Goal: Information Seeking & Learning: Learn about a topic

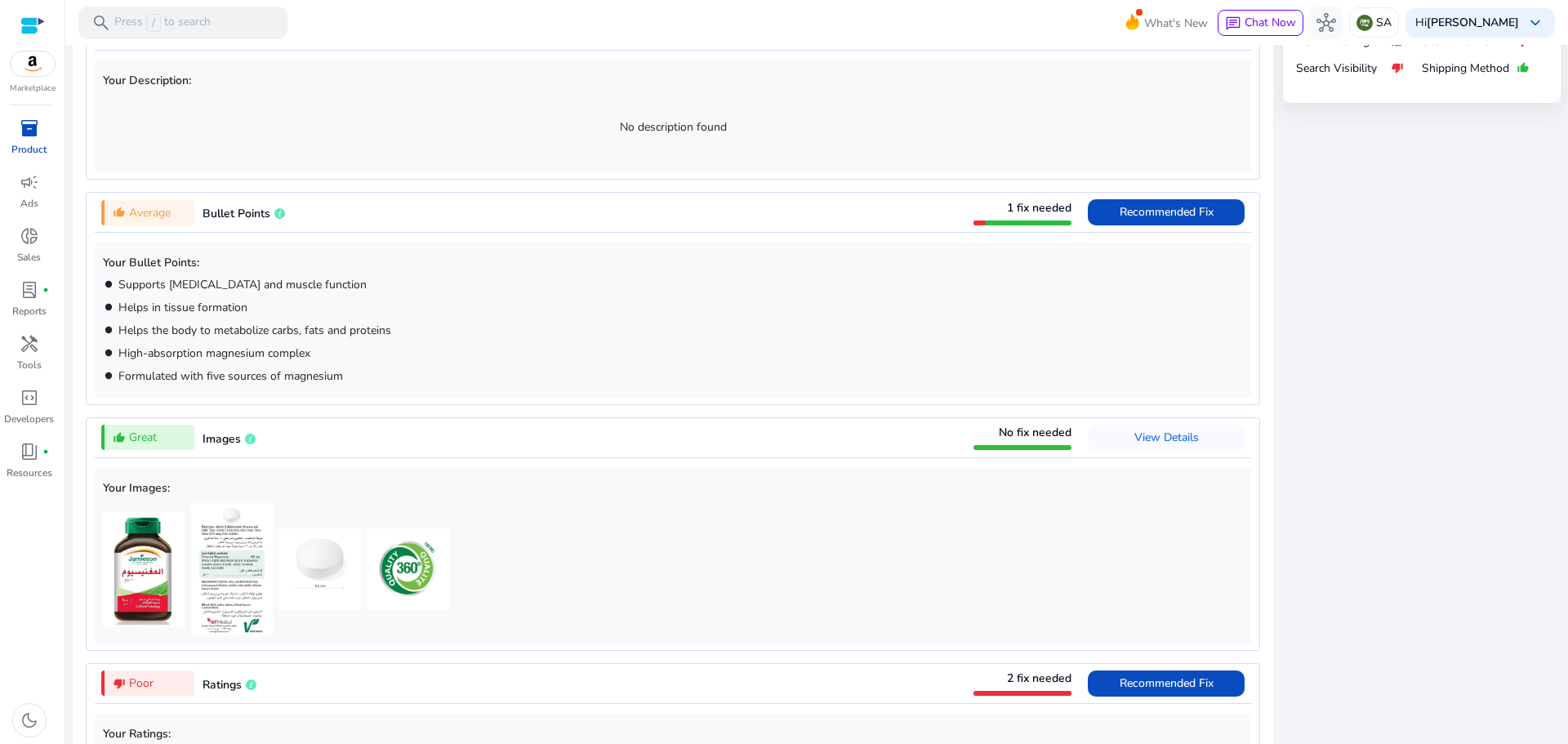
scroll to position [750, 0]
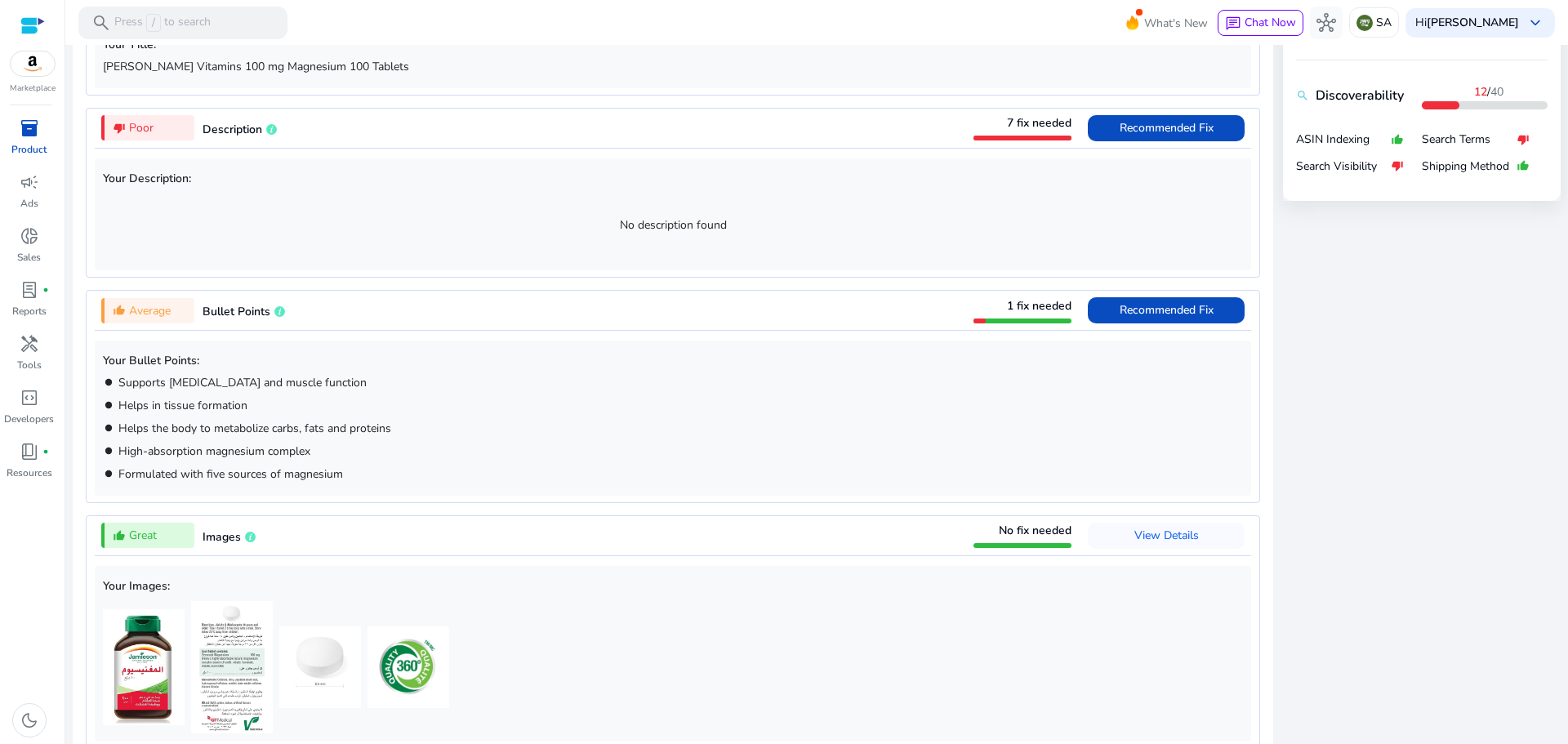
click at [28, 122] on span "inventory_2" at bounding box center [29, 128] width 19 height 19
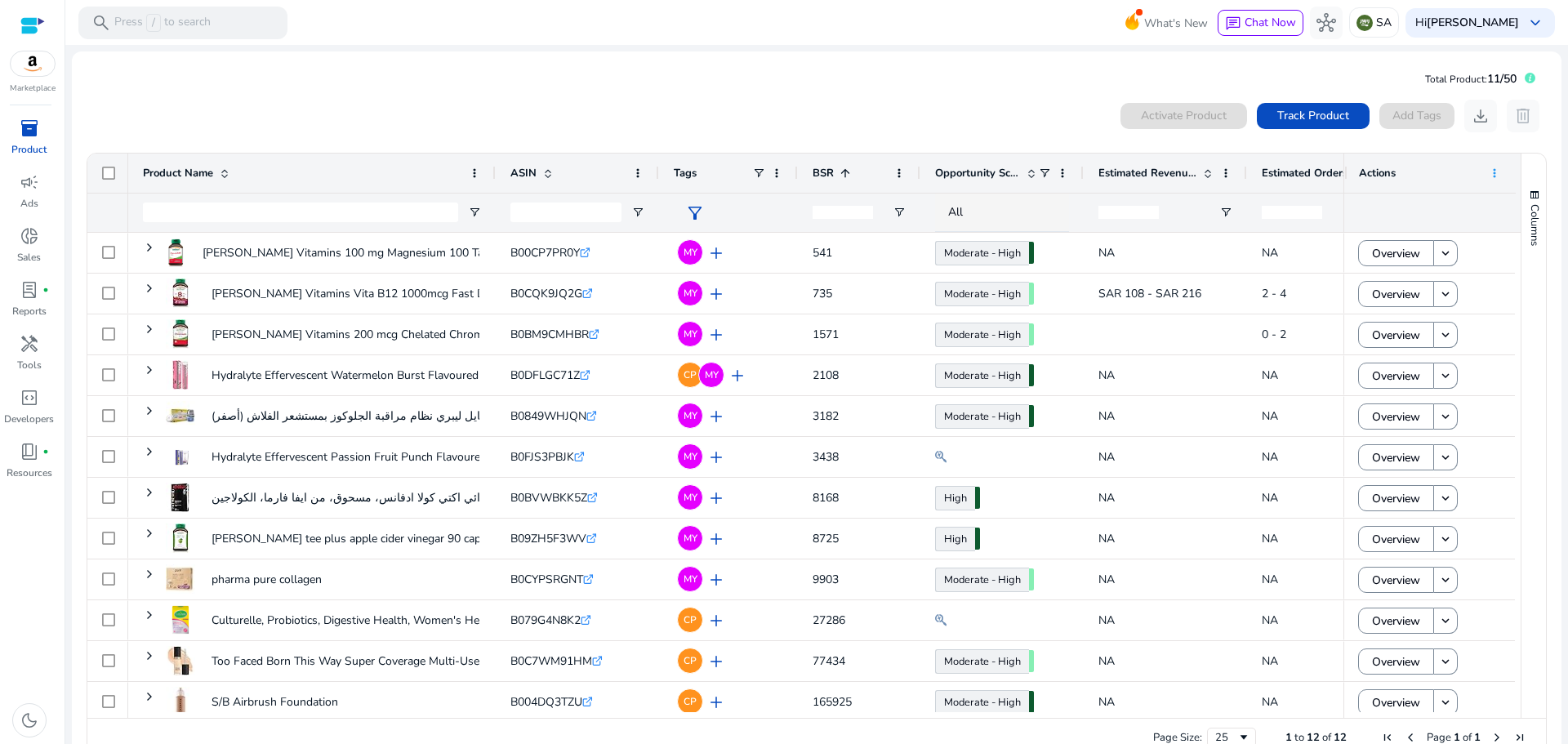
click at [1490, 173] on span at bounding box center [1493, 173] width 13 height 13
click at [861, 63] on mat-card "Total Product: 11/50 0 products selected Activate Product Track Product Add Tag…" at bounding box center [816, 415] width 1489 height 728
click at [1046, 173] on span at bounding box center [1044, 173] width 13 height 13
click at [756, 173] on span at bounding box center [758, 173] width 13 height 13
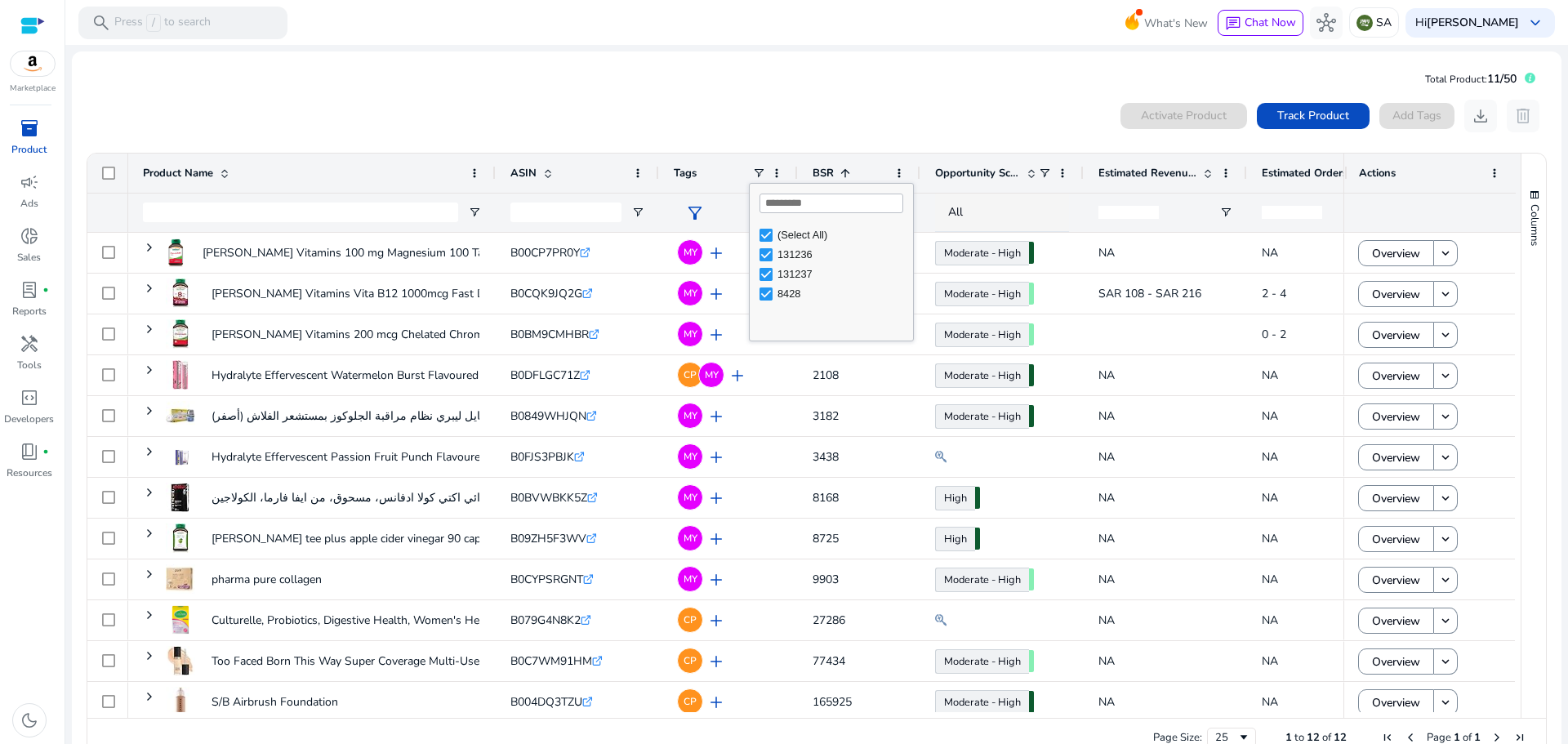
click at [694, 212] on span "filter_alt" at bounding box center [695, 213] width 19 height 19
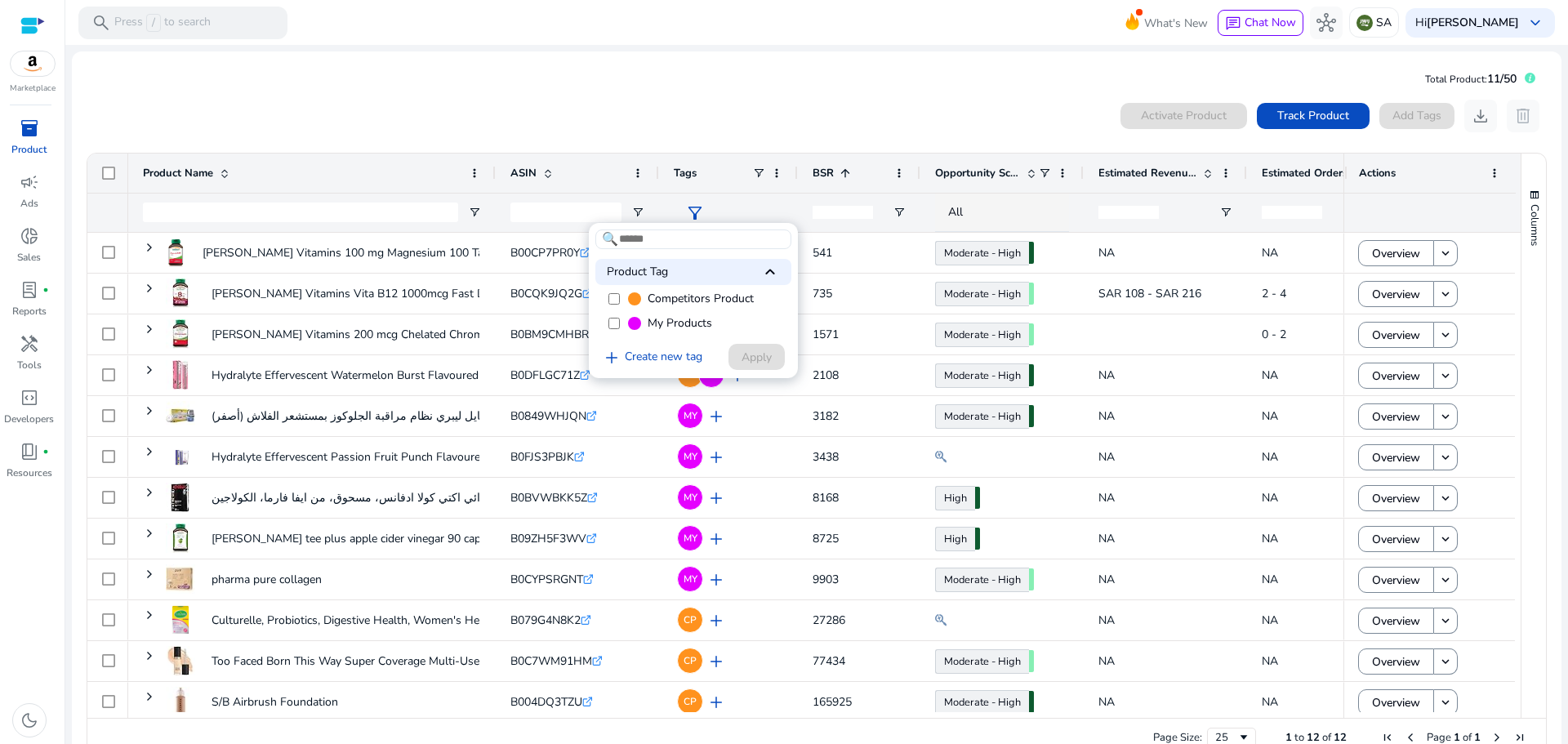
click at [681, 319] on span "My Products" at bounding box center [679, 323] width 64 height 16
click at [755, 364] on span "Apply" at bounding box center [756, 357] width 30 height 17
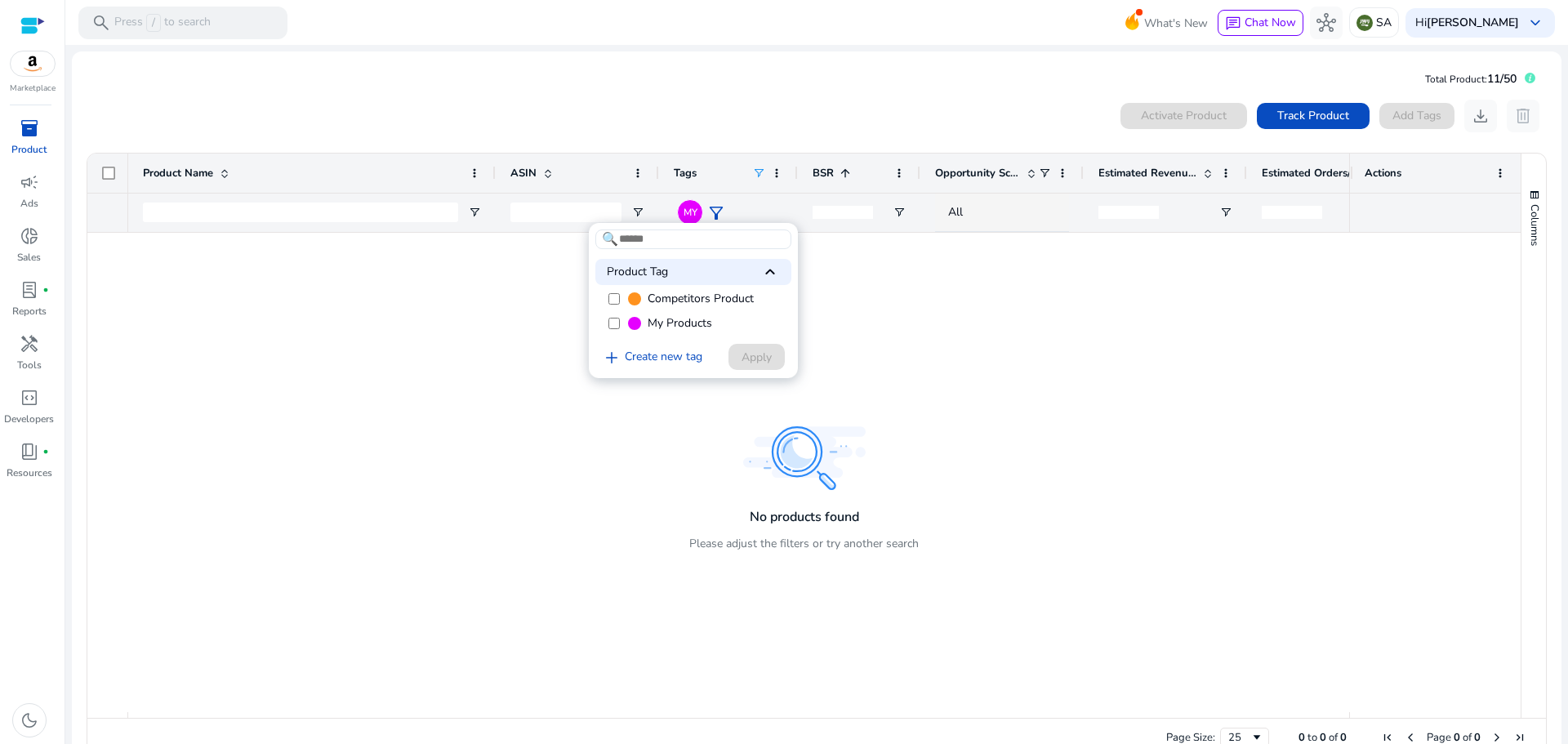
click at [673, 79] on div at bounding box center [784, 372] width 1568 height 744
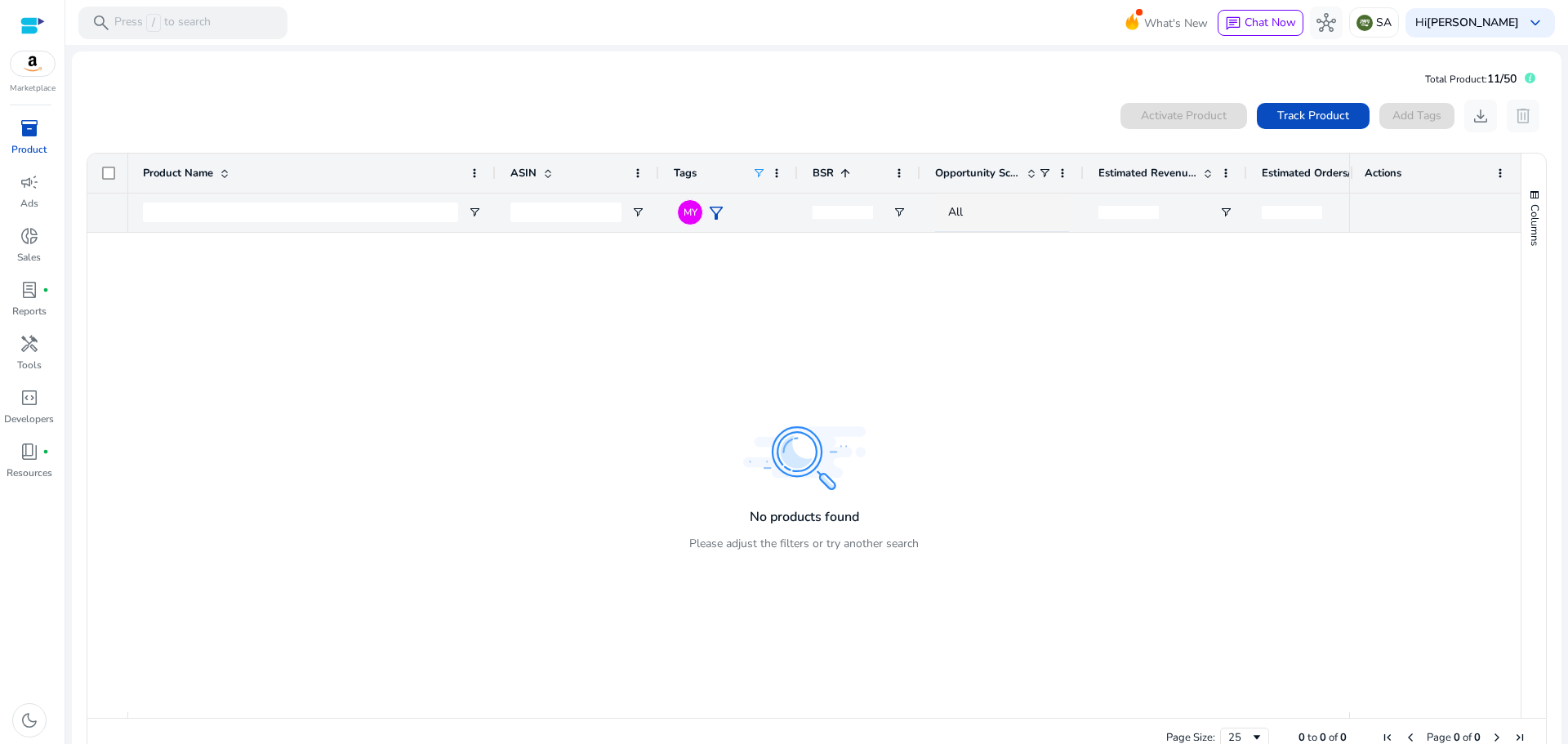
click at [714, 210] on span "filter_alt" at bounding box center [716, 213] width 19 height 19
click at [686, 210] on div at bounding box center [784, 372] width 1568 height 744
click at [714, 214] on span "filter_alt" at bounding box center [716, 213] width 19 height 19
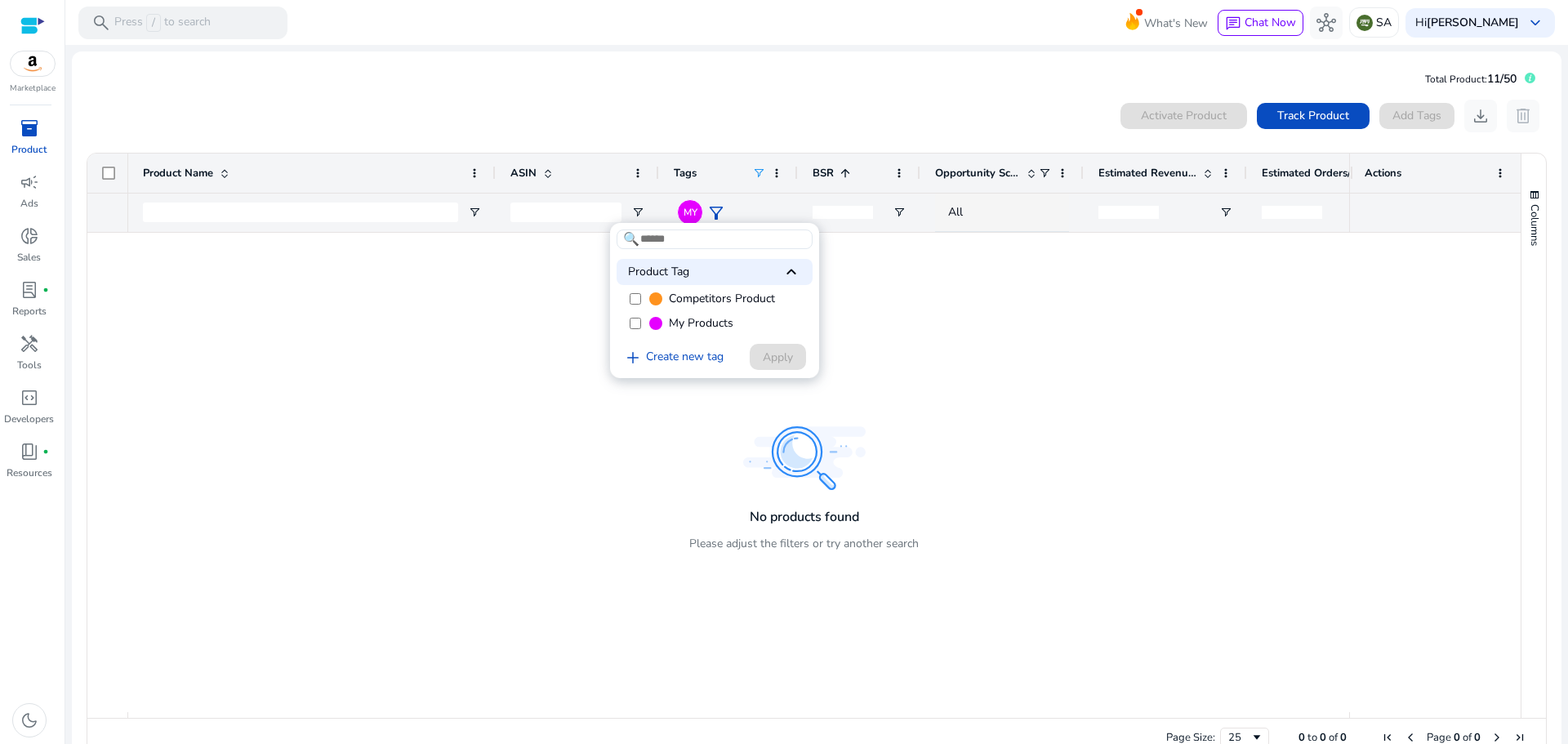
click at [684, 299] on span "Competitors Product" at bounding box center [721, 299] width 106 height 16
click at [788, 351] on span "Apply" at bounding box center [777, 357] width 30 height 17
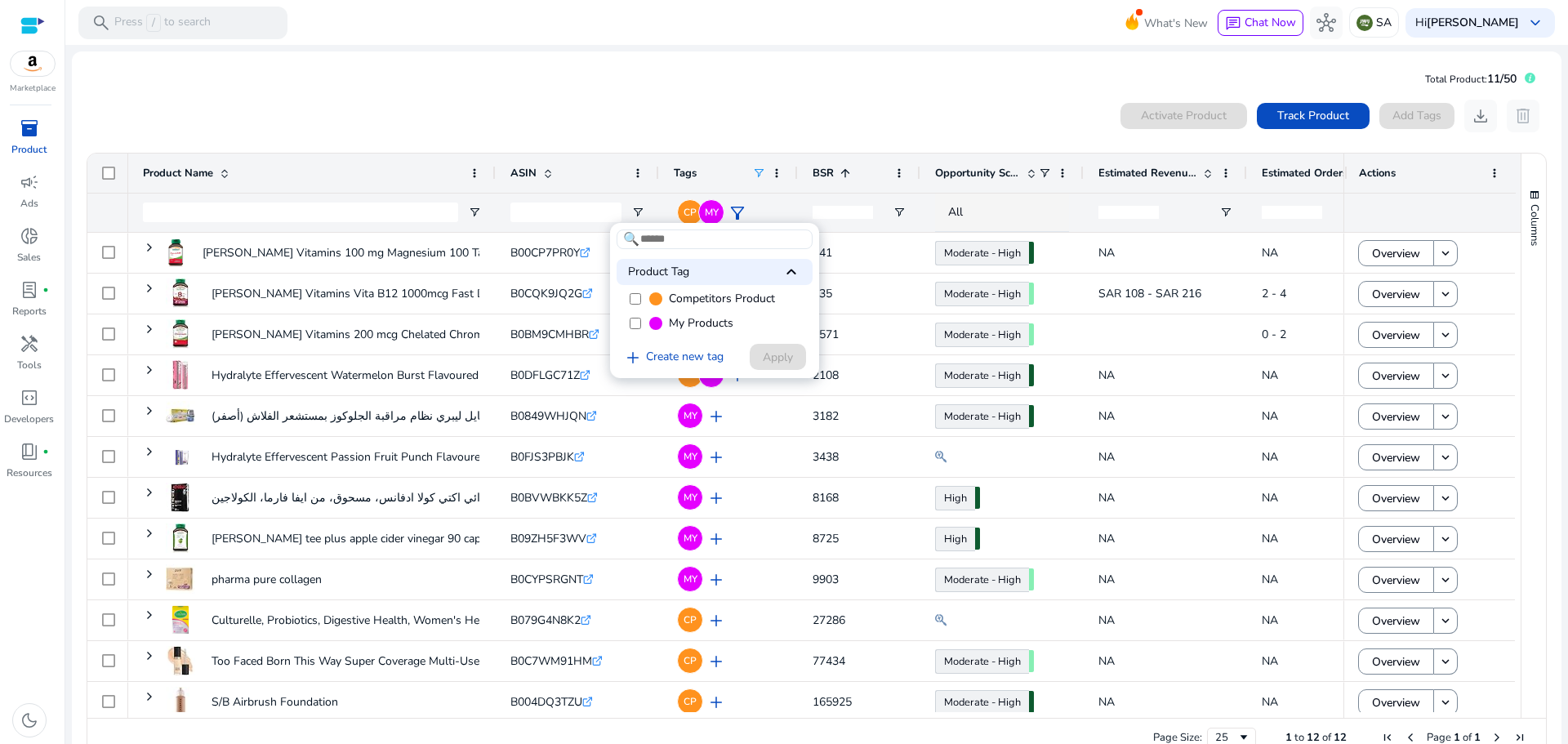
click at [702, 54] on div at bounding box center [784, 372] width 1568 height 744
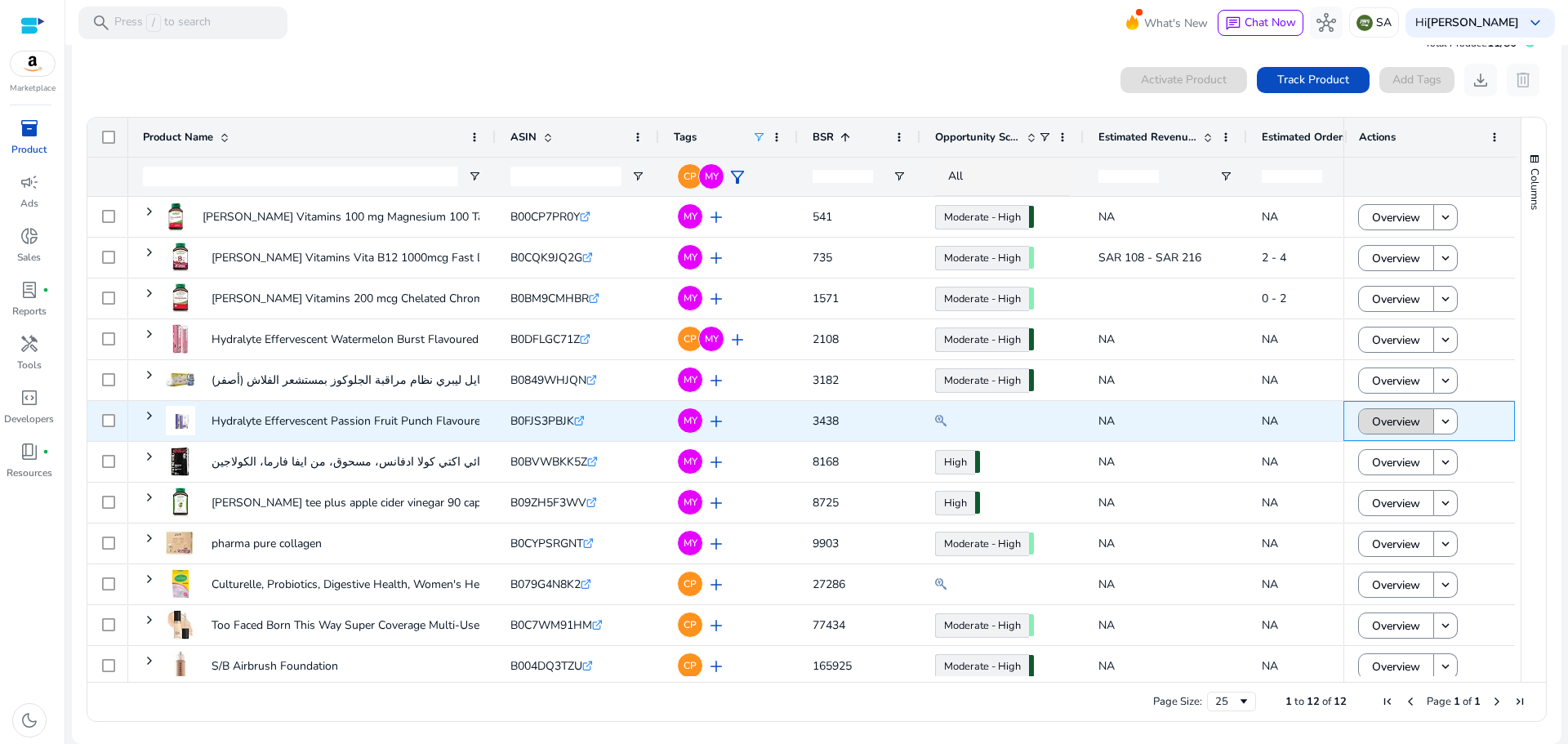
click at [1398, 418] on span "Overview" at bounding box center [1396, 421] width 49 height 34
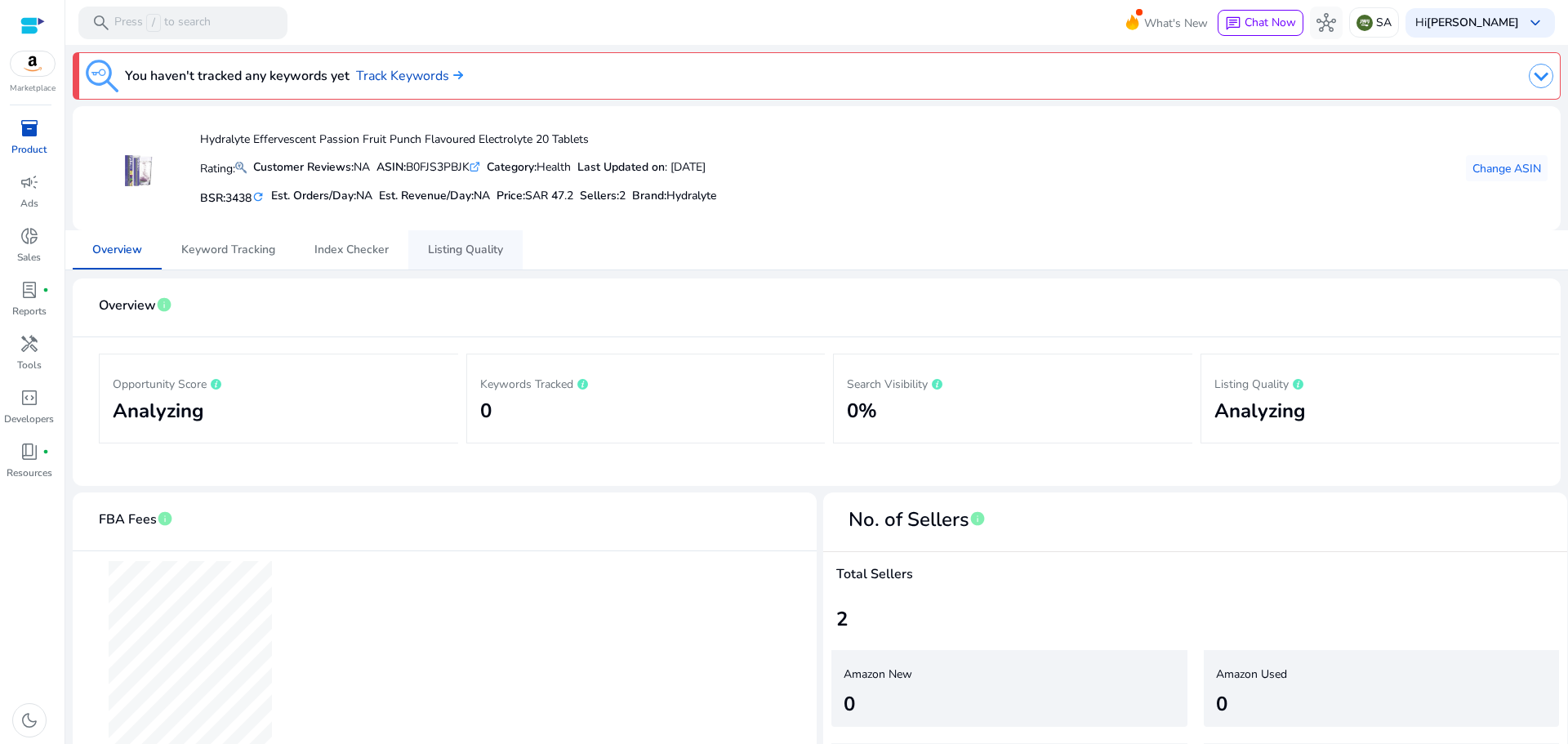
click at [474, 244] on span "Listing Quality" at bounding box center [465, 250] width 75 height 12
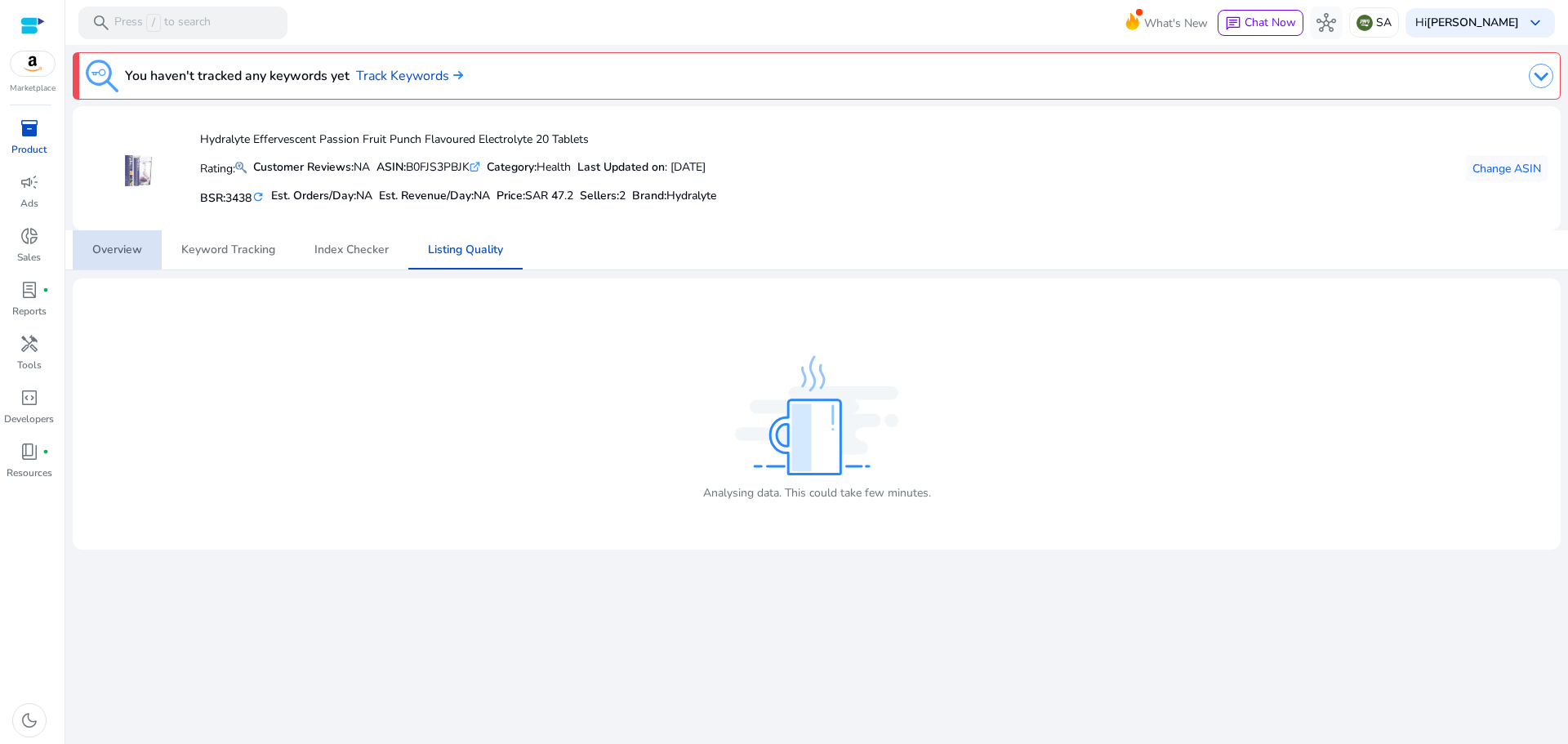
click at [121, 244] on span "Overview" at bounding box center [116, 250] width 49 height 12
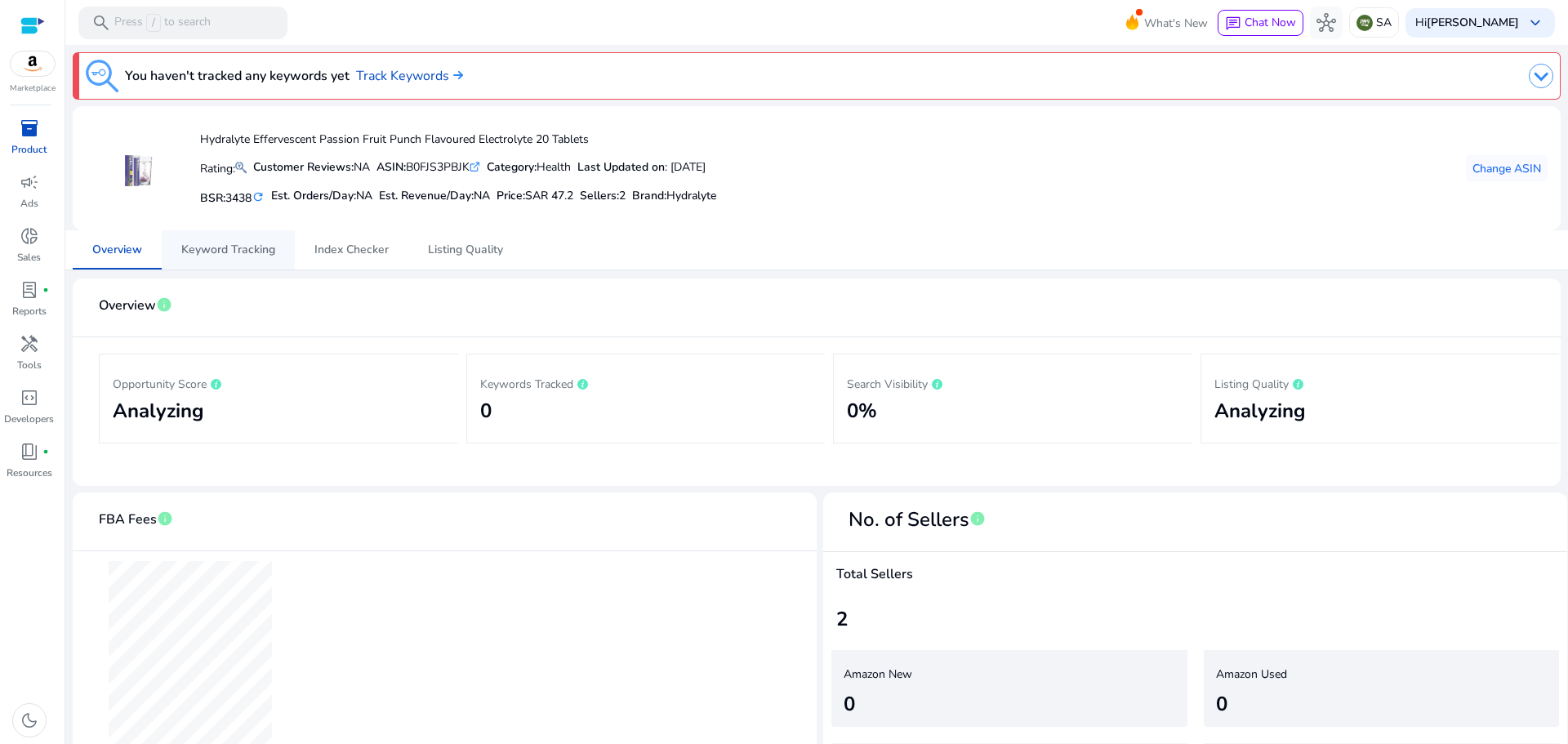
click at [229, 250] on span "Keyword Tracking" at bounding box center [228, 250] width 94 height 12
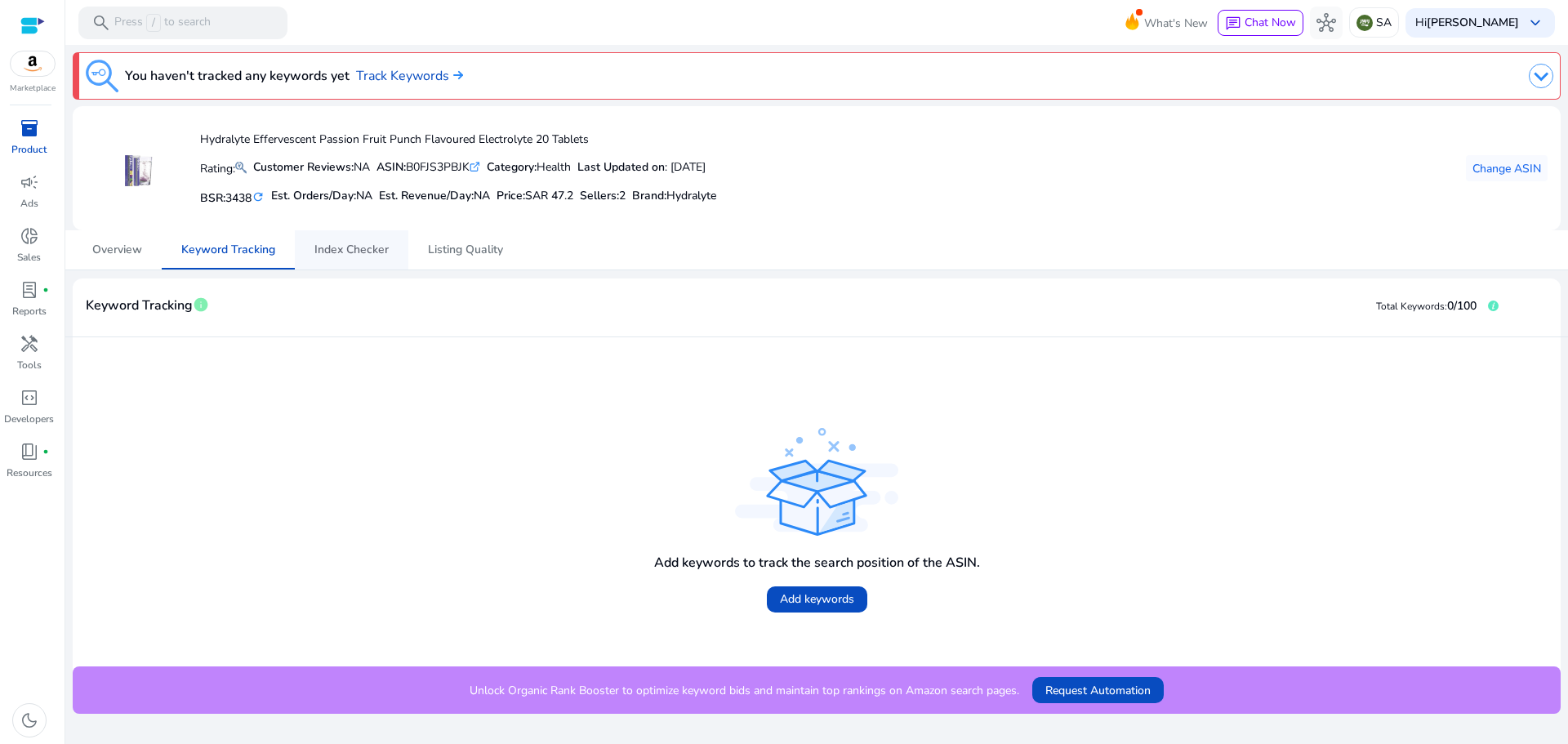
click at [333, 244] on span "Index Checker" at bounding box center [351, 250] width 75 height 12
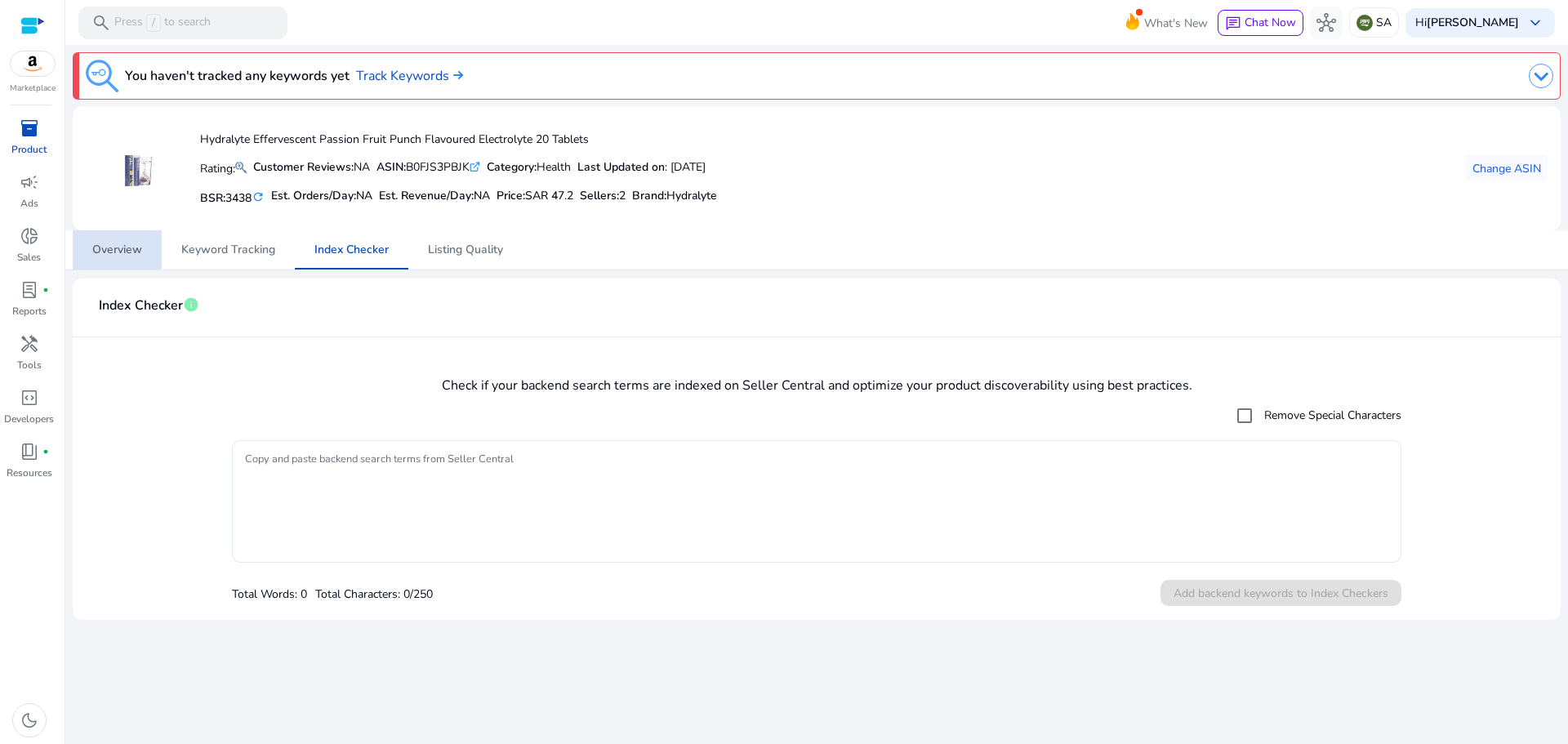
click at [111, 248] on span "Overview" at bounding box center [116, 250] width 49 height 12
